Goal: Complete application form

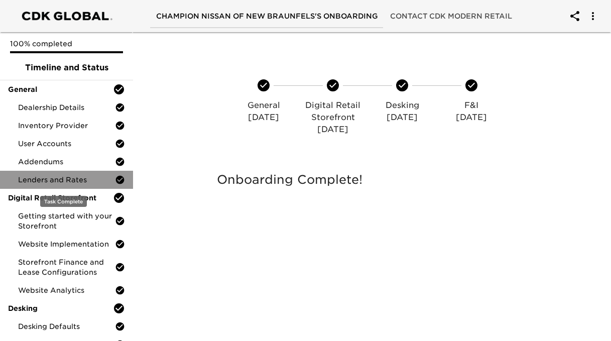
click at [67, 179] on span "Lenders and Rates" at bounding box center [66, 180] width 97 height 10
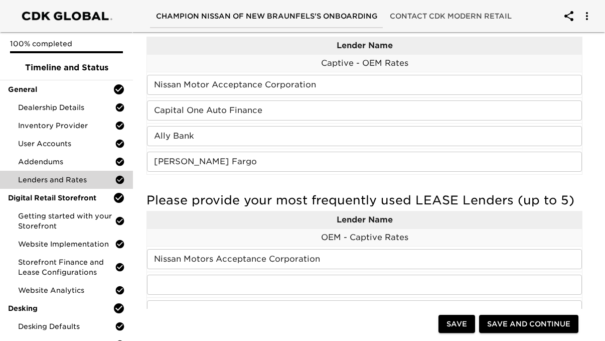
scroll to position [176, 0]
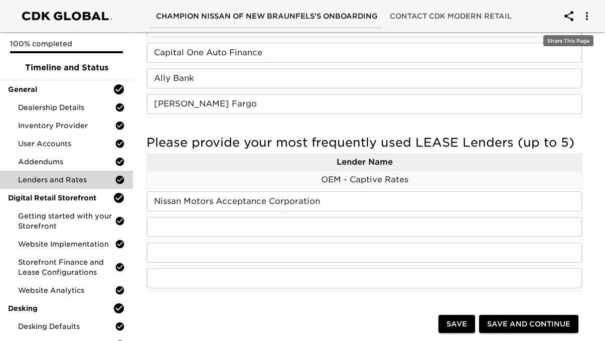
click at [567, 21] on icon "account of current user" at bounding box center [569, 16] width 12 height 12
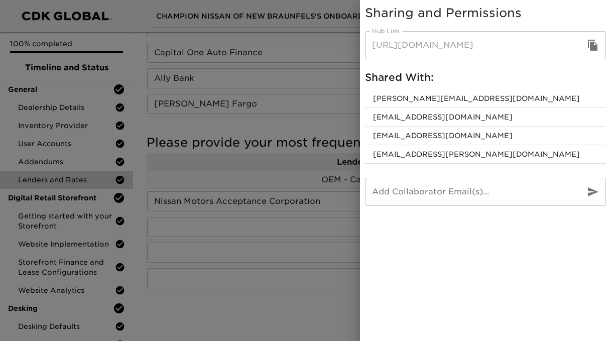
click at [592, 45] on icon "button" at bounding box center [593, 45] width 10 height 11
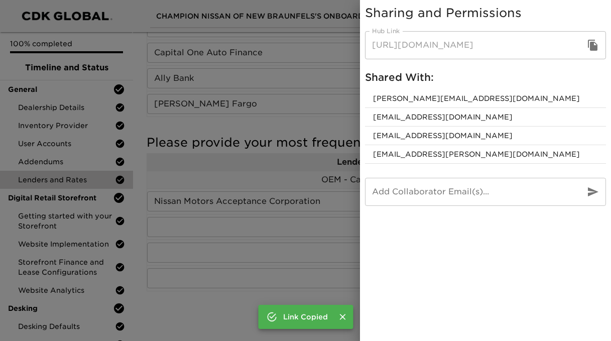
click at [300, 134] on div at bounding box center [305, 170] width 611 height 341
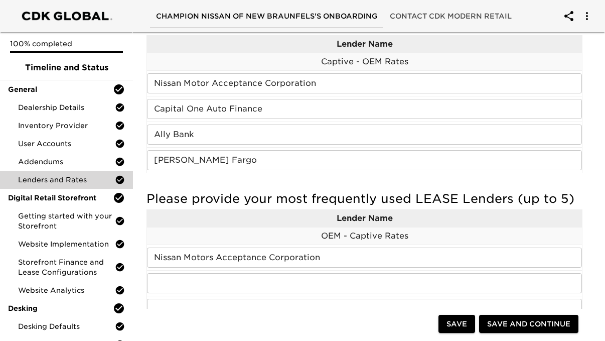
scroll to position [111, 0]
